Goal: Transaction & Acquisition: Purchase product/service

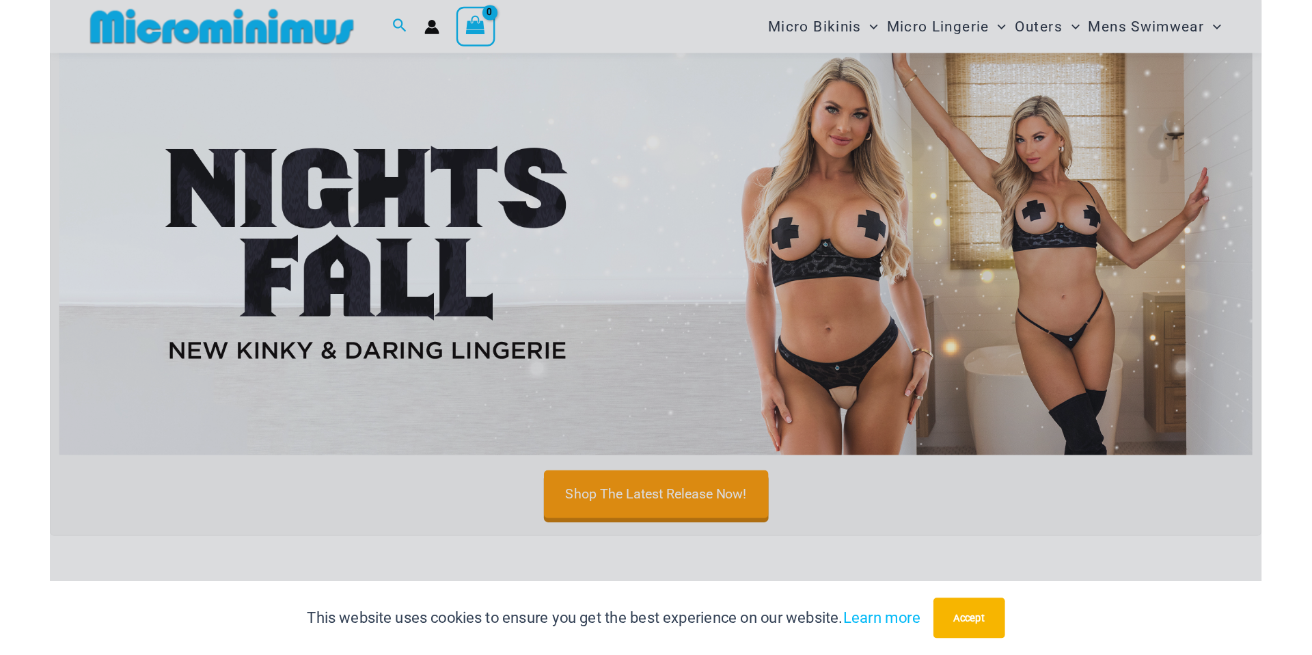
scroll to position [424, 0]
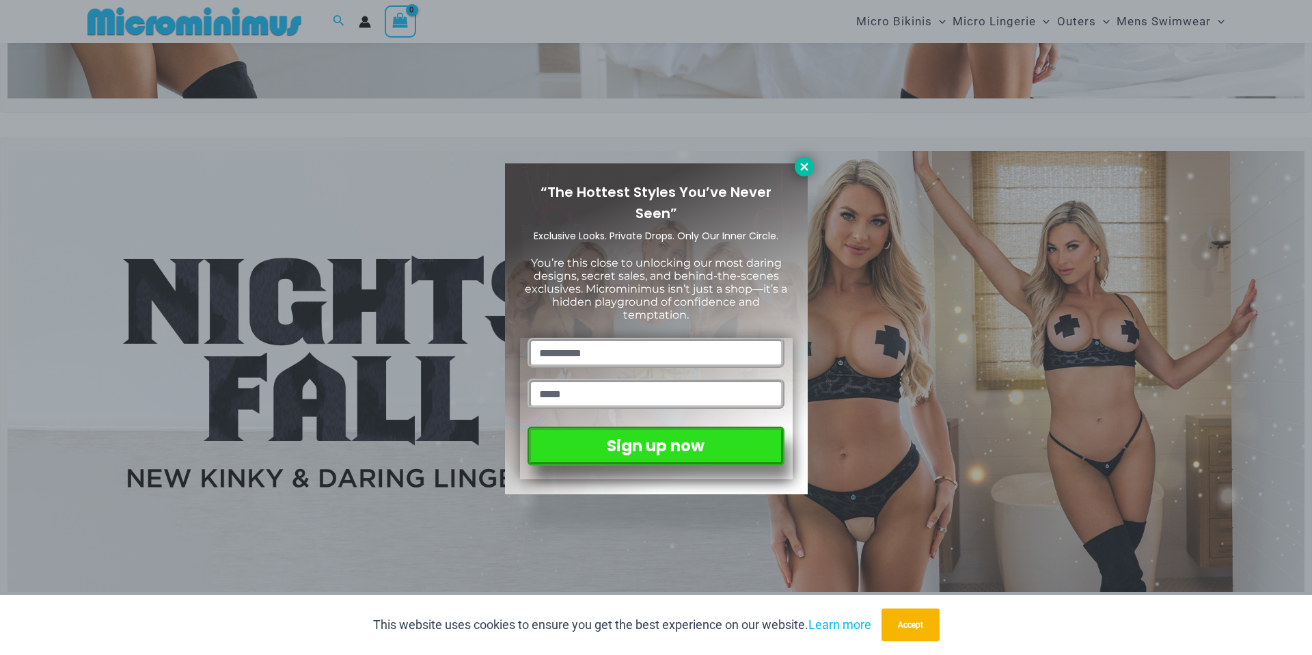
click at [800, 167] on icon at bounding box center [804, 167] width 12 height 12
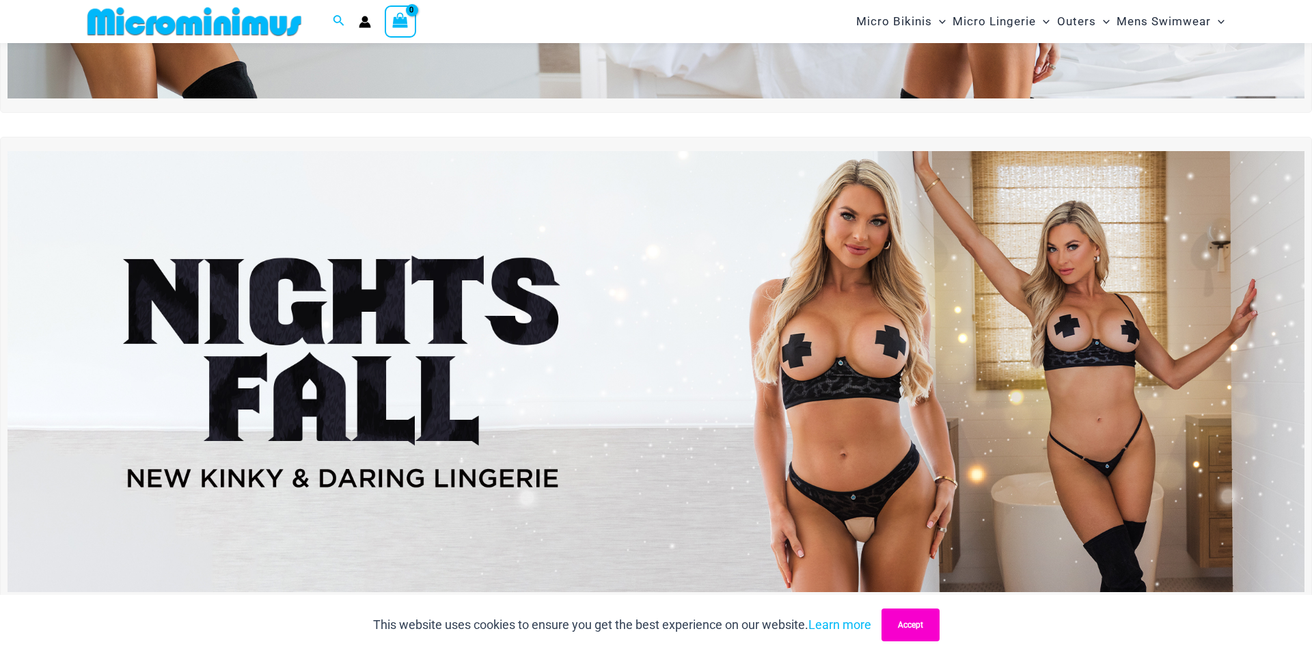
click at [940, 633] on button "Accept" at bounding box center [911, 624] width 58 height 33
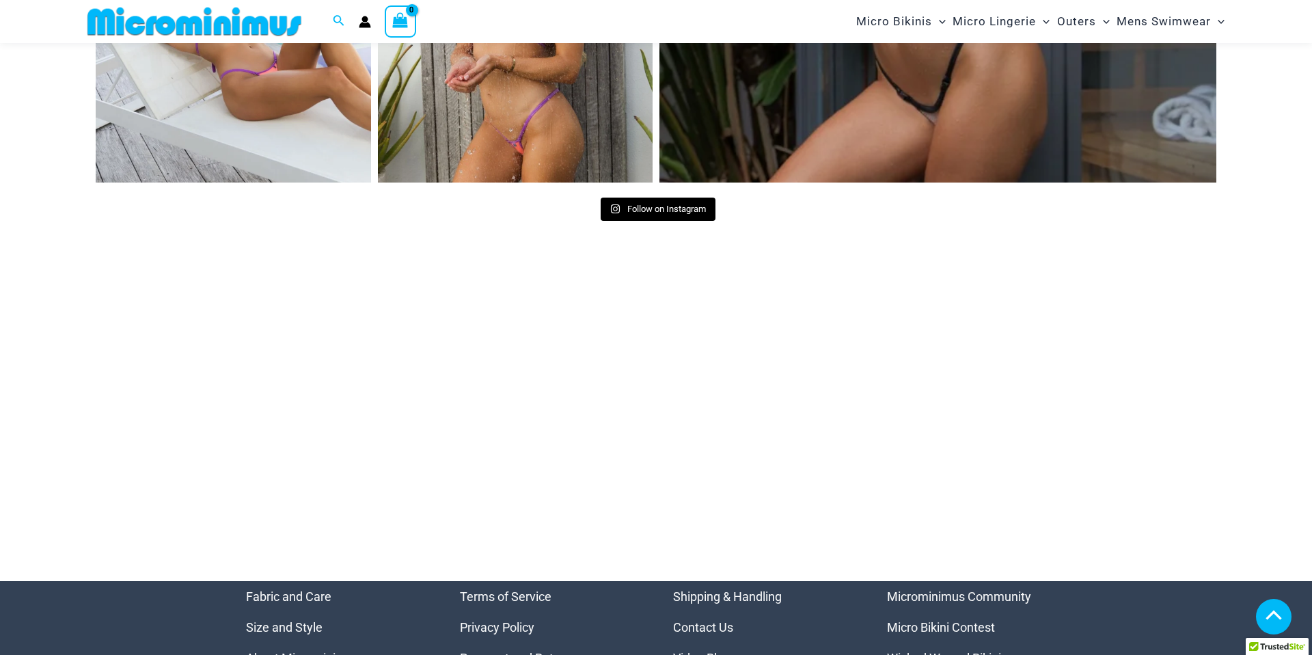
scroll to position [6933, 0]
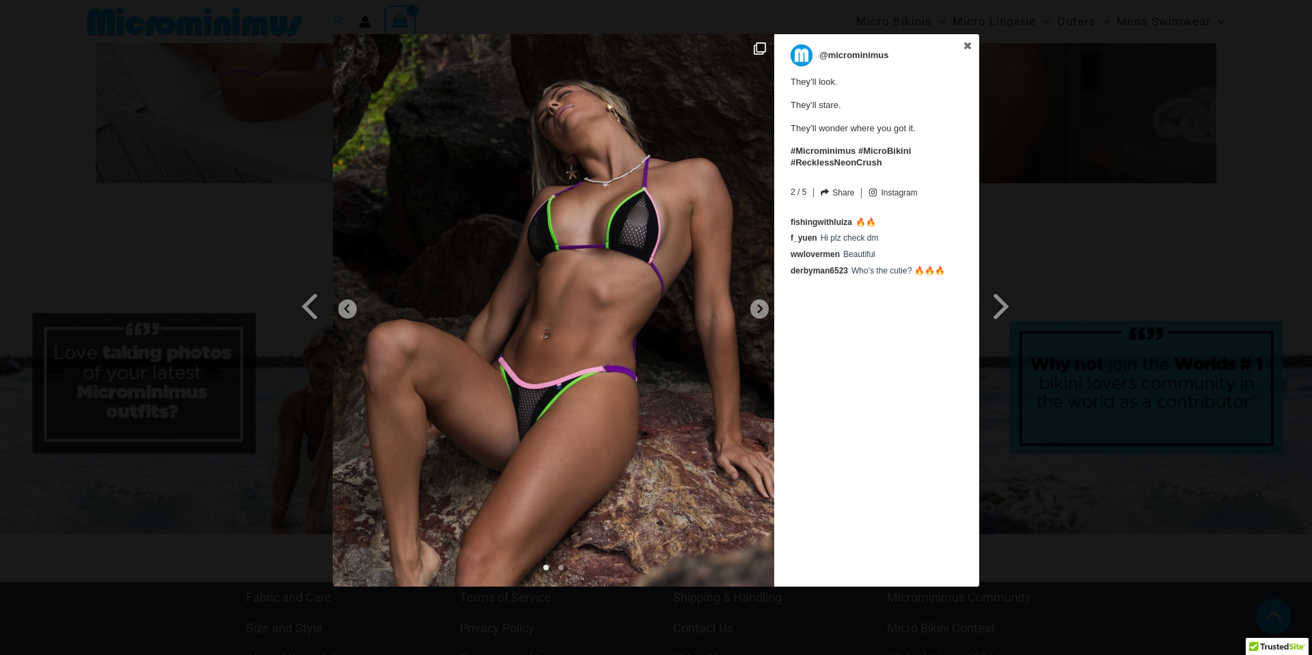
click at [752, 316] on img at bounding box center [553, 310] width 441 height 552
click at [762, 305] on icon at bounding box center [760, 308] width 10 height 10
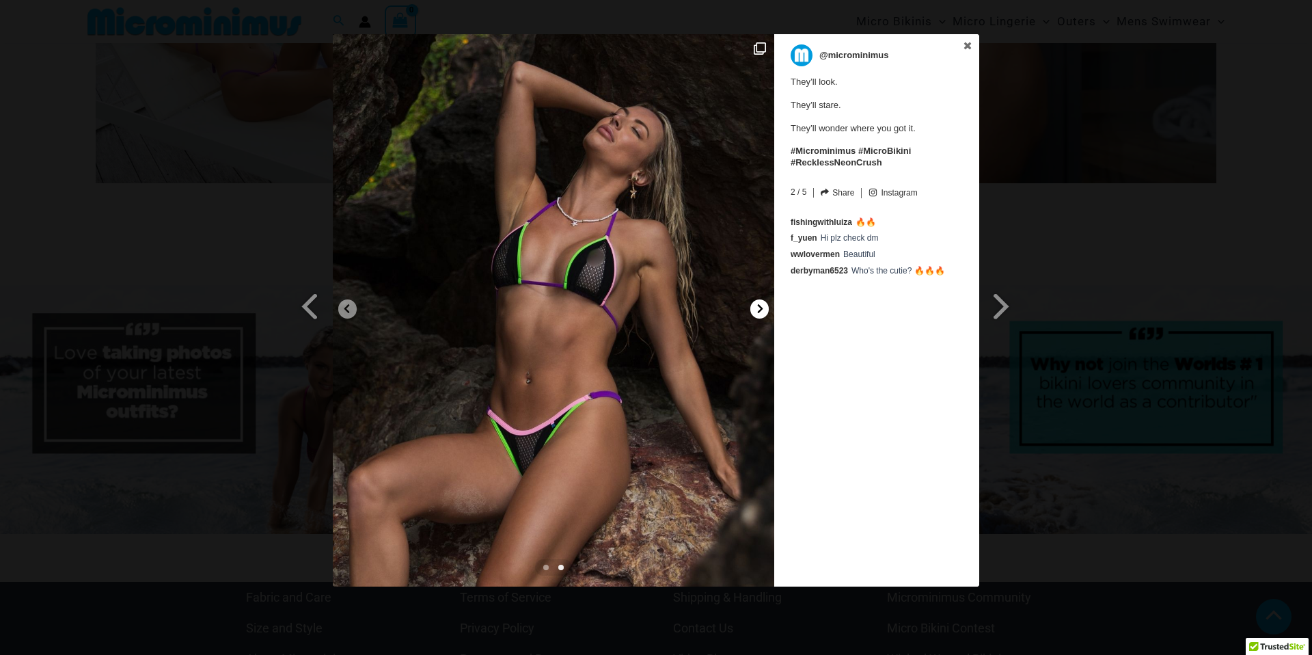
click at [762, 305] on icon at bounding box center [760, 308] width 10 height 10
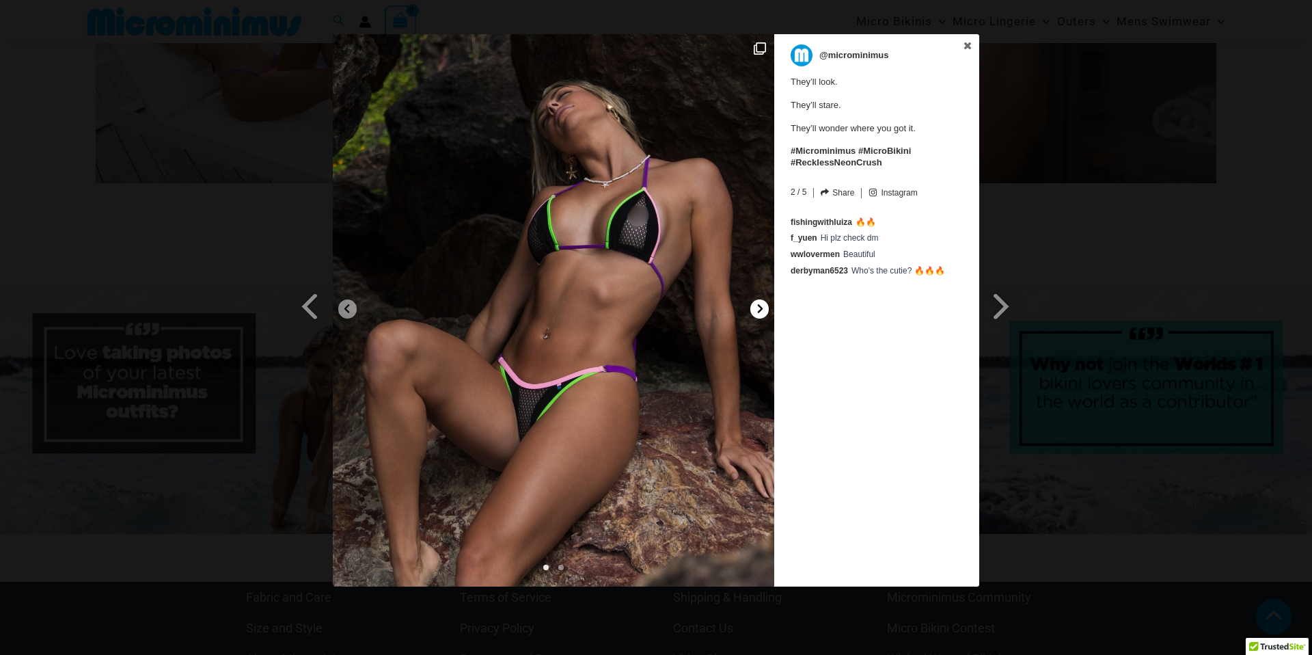
click at [762, 305] on icon at bounding box center [760, 308] width 10 height 10
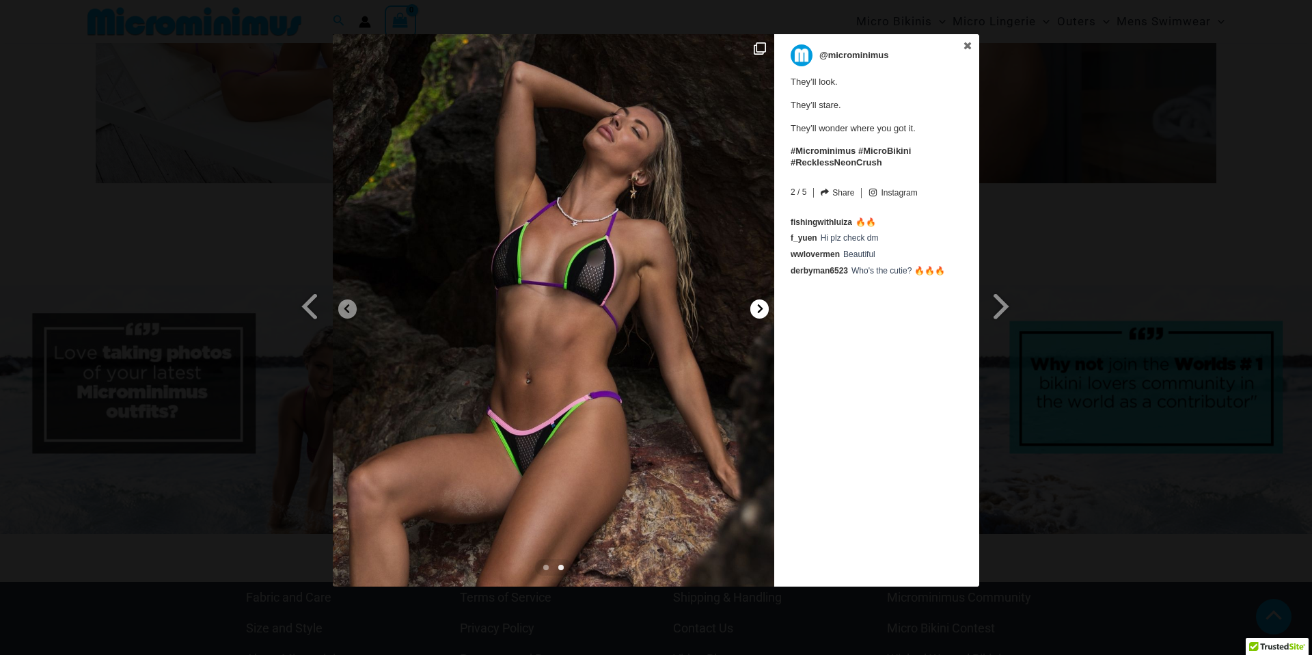
click at [762, 305] on icon at bounding box center [760, 308] width 10 height 10
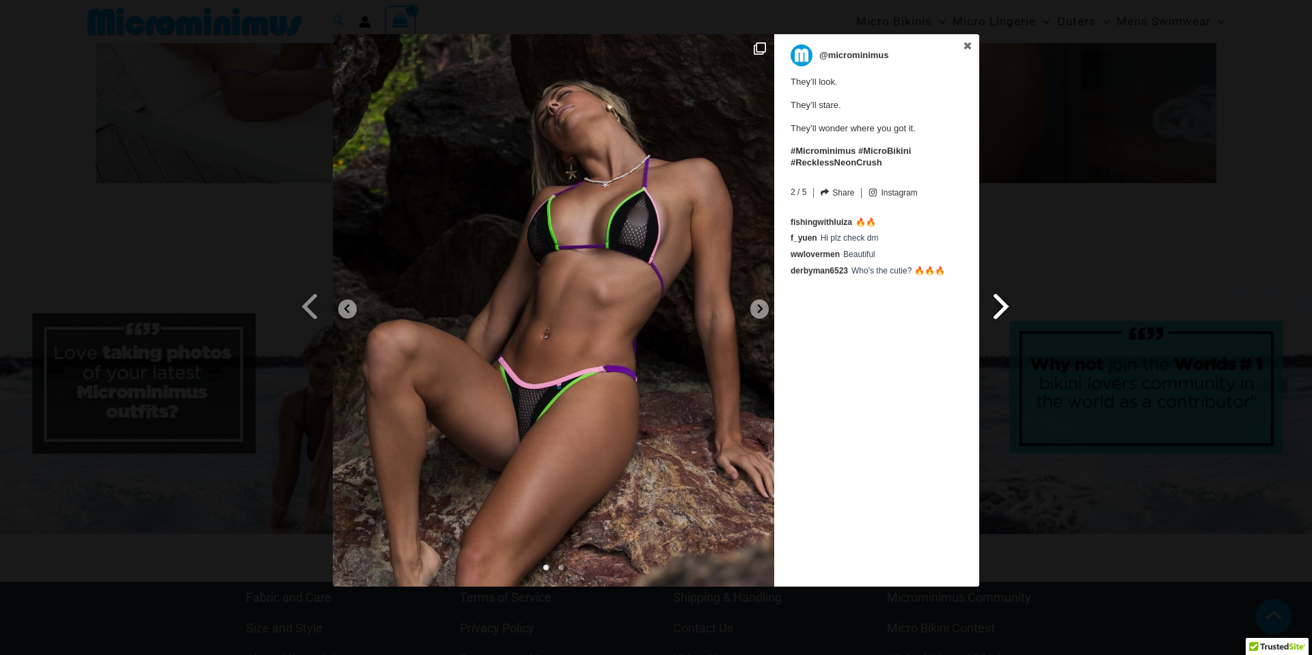
click at [998, 308] on span at bounding box center [1001, 305] width 23 height 31
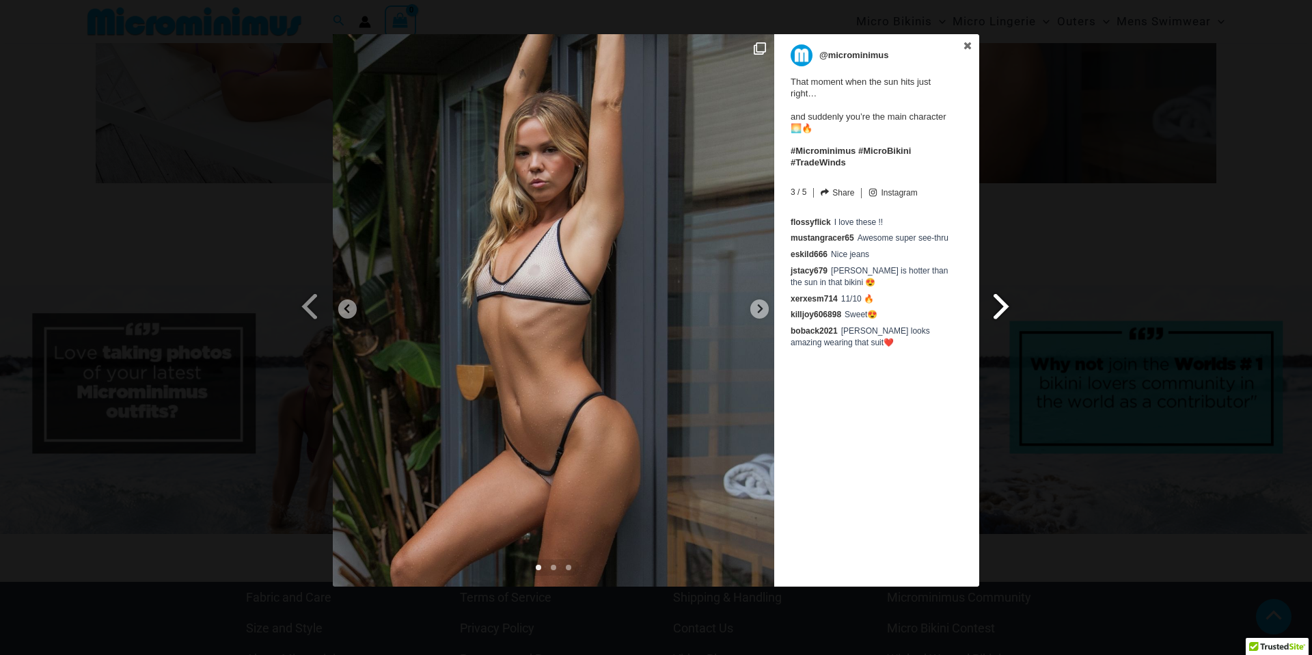
click at [998, 308] on span at bounding box center [1001, 305] width 23 height 31
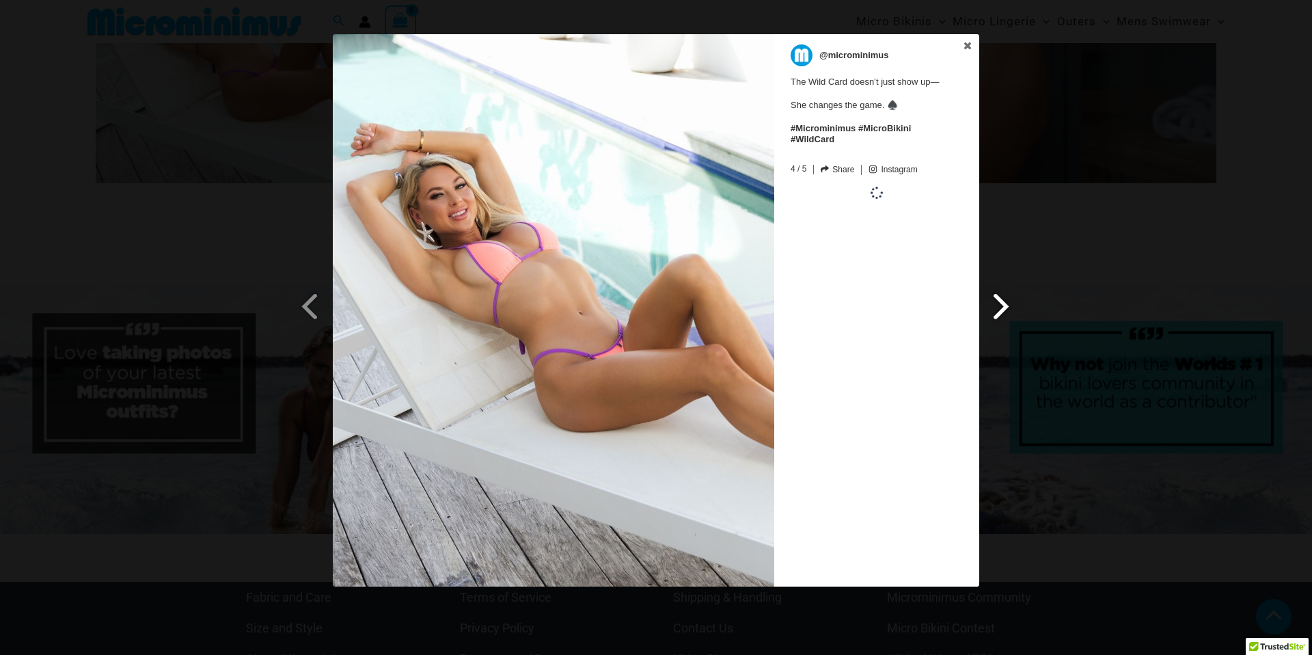
click at [998, 308] on span at bounding box center [1001, 305] width 23 height 31
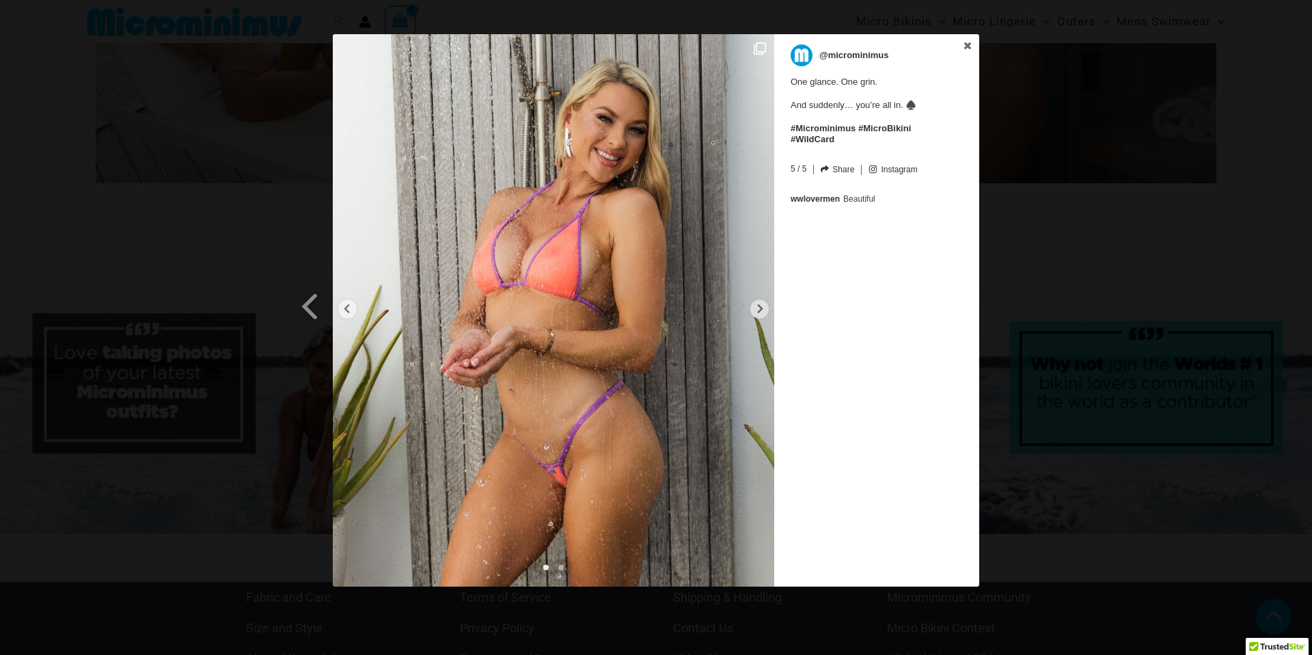
click at [998, 308] on div "Previous Slide Next Slide @microminimus One glance. One grin. And suddenly… you…" at bounding box center [656, 312] width 1312 height 556
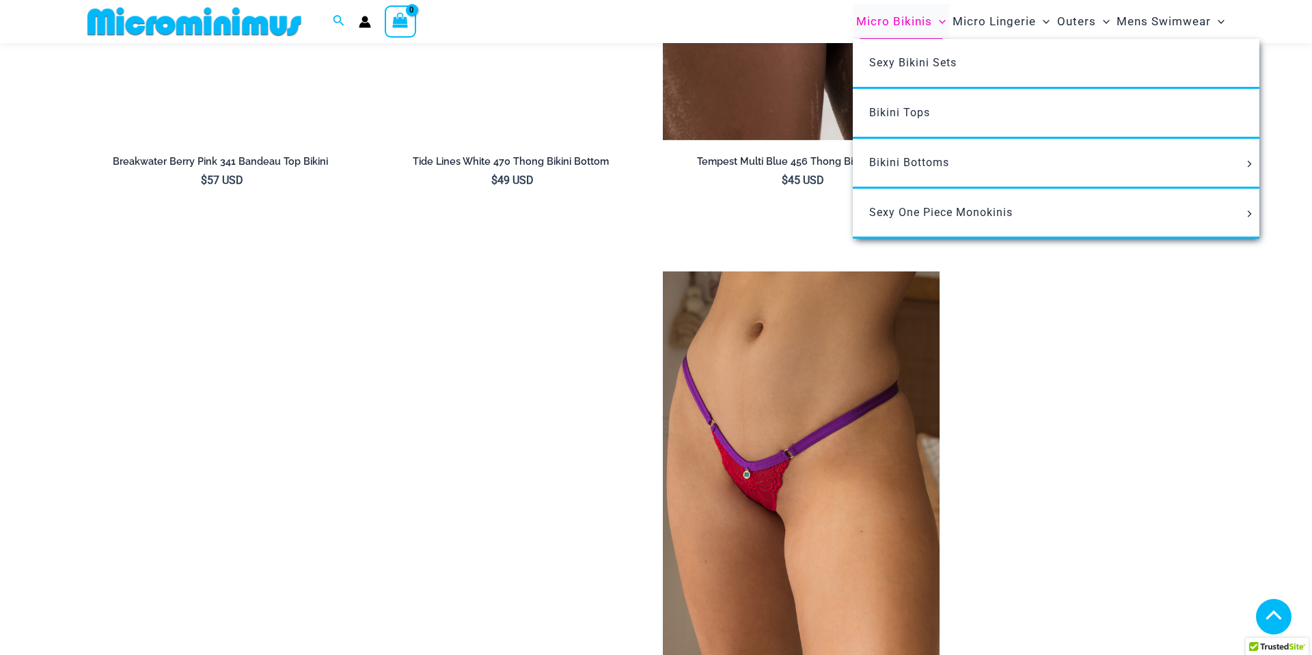
scroll to position [4405, 0]
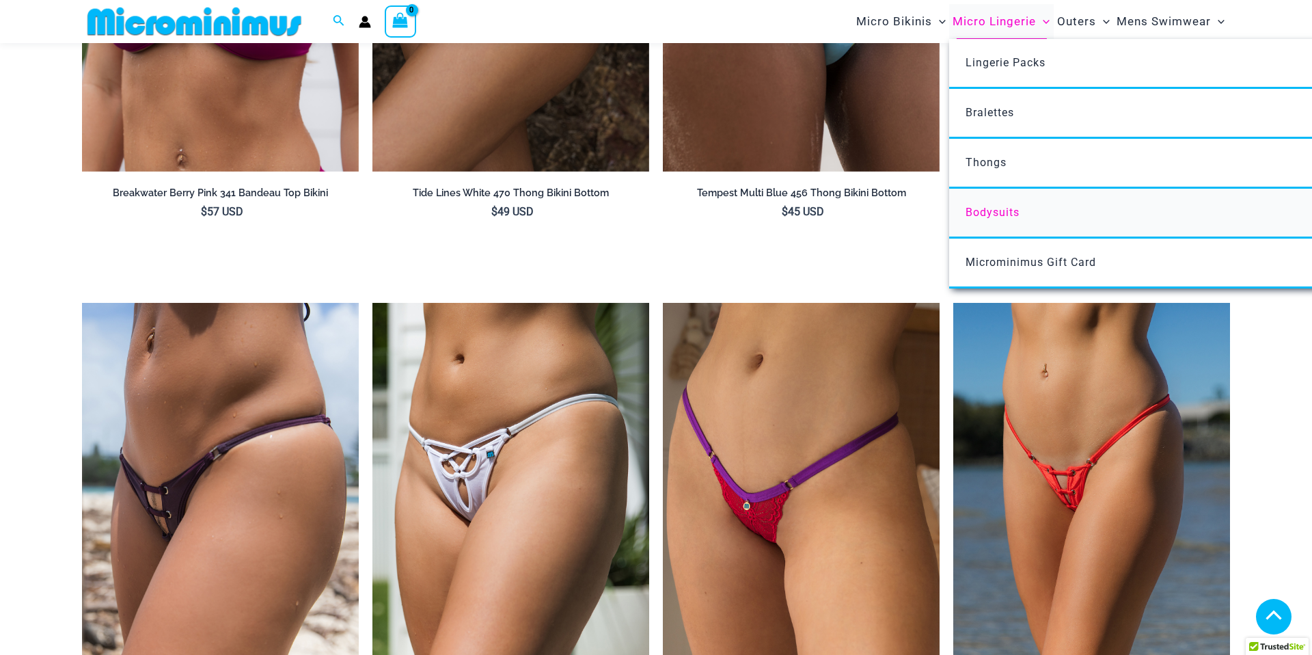
click at [966, 219] on span "Bodysuits" at bounding box center [993, 212] width 54 height 13
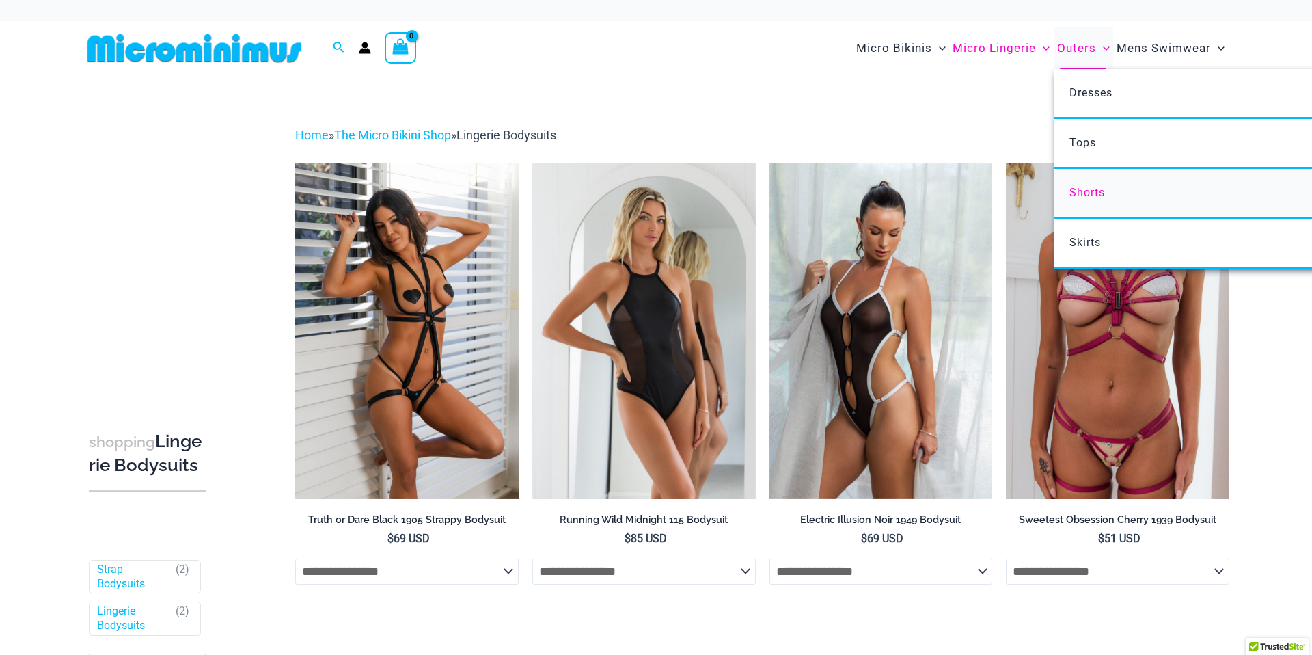
click at [1069, 199] on span "Shorts" at bounding box center [1087, 192] width 36 height 13
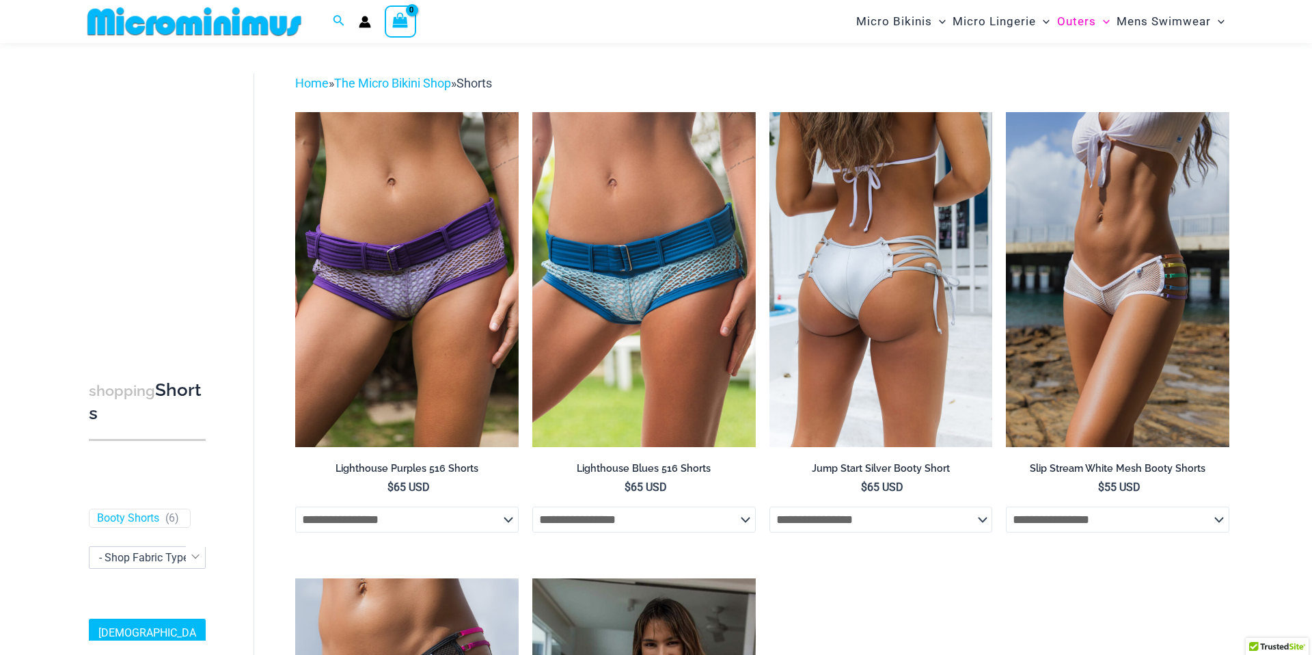
scroll to position [44, 0]
